Goal: Information Seeking & Learning: Learn about a topic

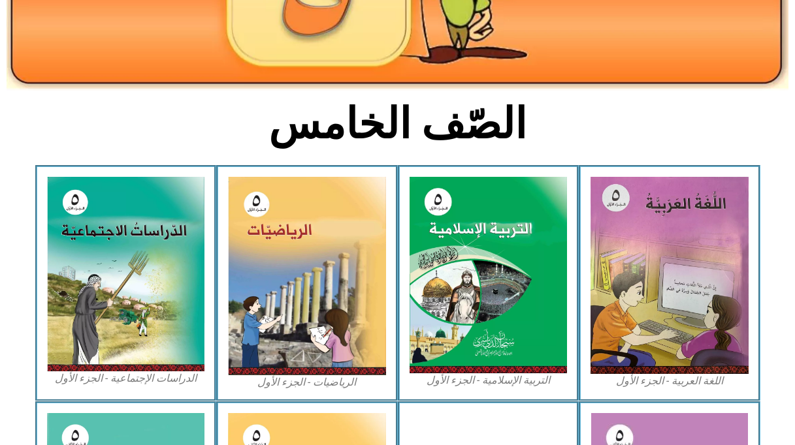
scroll to position [261, 0]
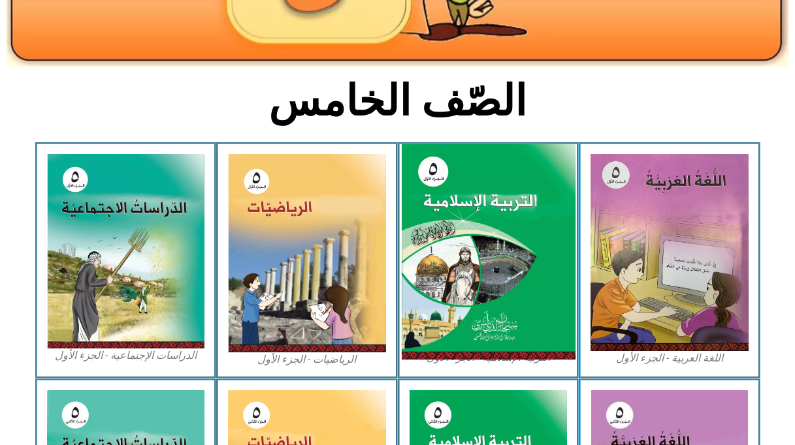
click at [553, 256] on img at bounding box center [488, 252] width 174 height 216
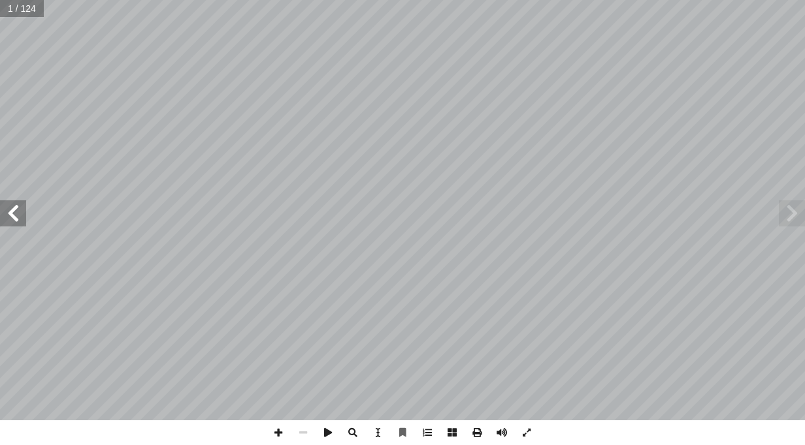
click at [22, 224] on span at bounding box center [13, 214] width 26 height 26
click at [18, 222] on span at bounding box center [13, 214] width 26 height 26
click at [14, 212] on span at bounding box center [13, 214] width 26 height 26
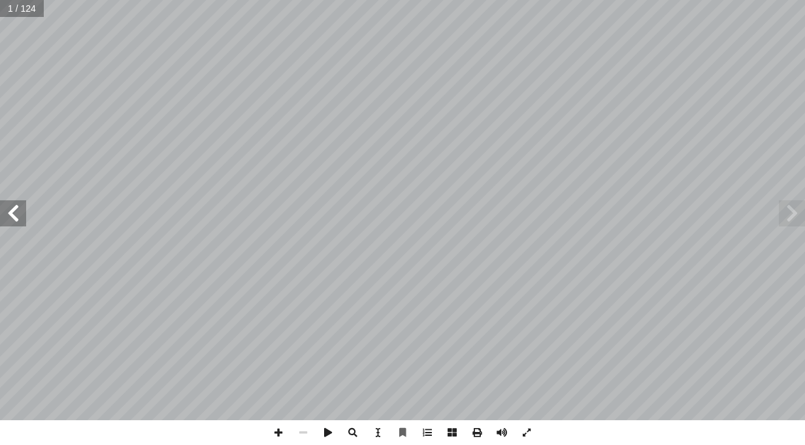
click at [14, 212] on span at bounding box center [13, 214] width 26 height 26
click at [12, 208] on span at bounding box center [13, 214] width 26 height 26
click at [10, 206] on span at bounding box center [13, 214] width 26 height 26
click at [9, 204] on span at bounding box center [13, 214] width 26 height 26
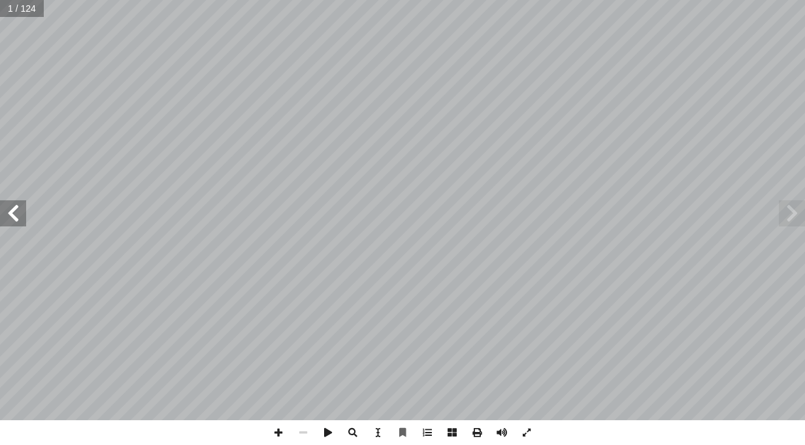
click at [9, 204] on span at bounding box center [13, 214] width 26 height 26
click at [20, 208] on span at bounding box center [13, 214] width 26 height 26
click at [275, 435] on span at bounding box center [278, 433] width 25 height 25
click at [445, 430] on span at bounding box center [452, 433] width 25 height 25
click at [22, 220] on span at bounding box center [13, 214] width 26 height 26
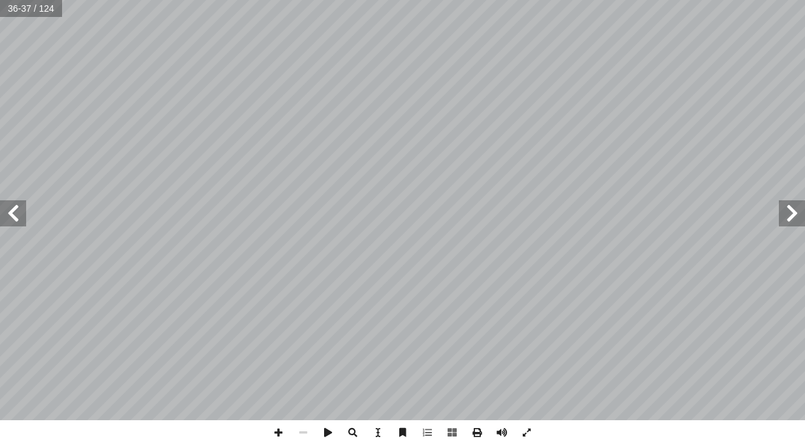
click at [11, 210] on span at bounding box center [13, 214] width 26 height 26
click at [274, 428] on span at bounding box center [278, 433] width 25 height 25
click at [554, 119] on html "الصفحة الرئيسية الصف الأول الصف الثاني الصف الثالث الصف الرابع الصف الخامس الصف…" at bounding box center [402, 59] width 805 height 119
click at [276, 435] on span at bounding box center [278, 433] width 25 height 25
click at [306, 434] on span at bounding box center [303, 433] width 25 height 25
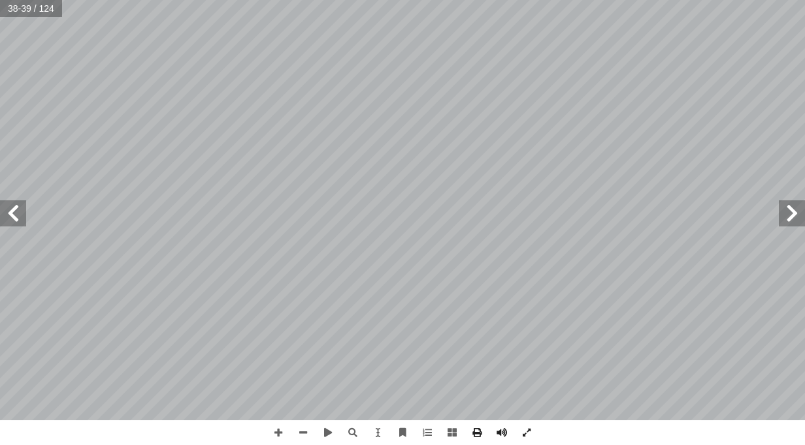
click at [4, 213] on span at bounding box center [13, 214] width 26 height 26
click at [304, 437] on span at bounding box center [303, 433] width 25 height 25
click at [790, 219] on span at bounding box center [792, 214] width 26 height 26
click at [303, 432] on span at bounding box center [303, 433] width 25 height 25
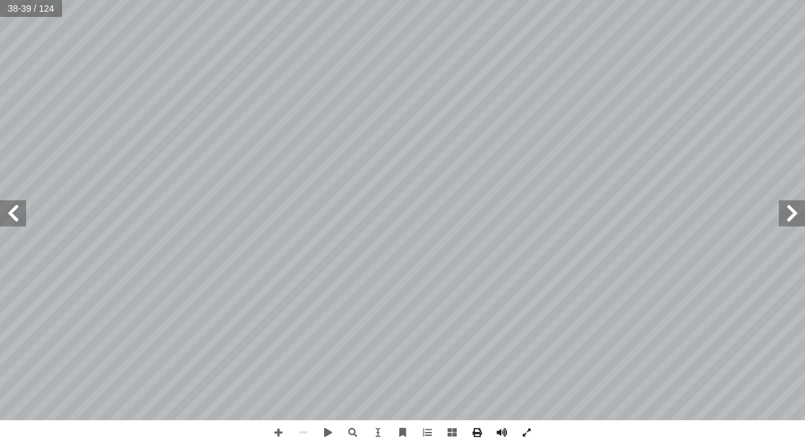
click at [7, 221] on span at bounding box center [13, 214] width 26 height 26
